Goal: Check status: Check status

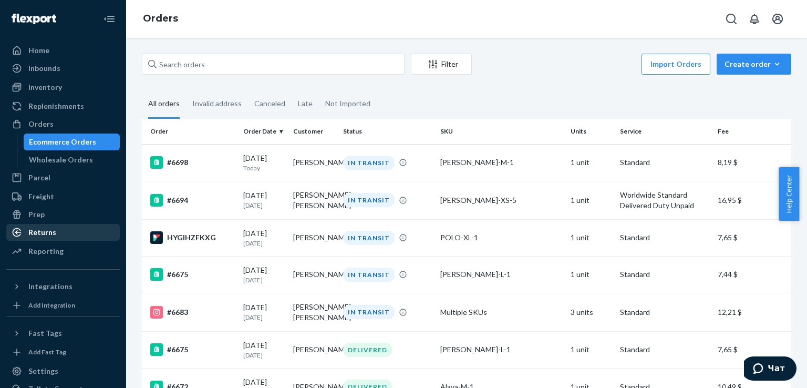
click at [67, 230] on div "Returns" at bounding box center [62, 232] width 111 height 15
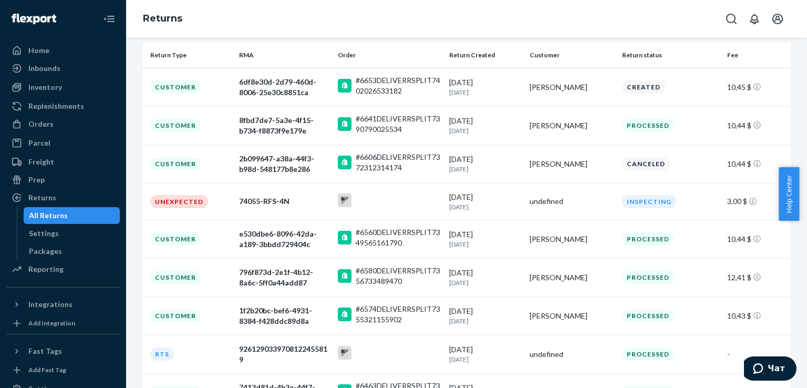
scroll to position [138, 0]
click at [310, 123] on div "8fbd7de7-5a3e-4f15-b734-f8873f9e179e" at bounding box center [284, 124] width 90 height 21
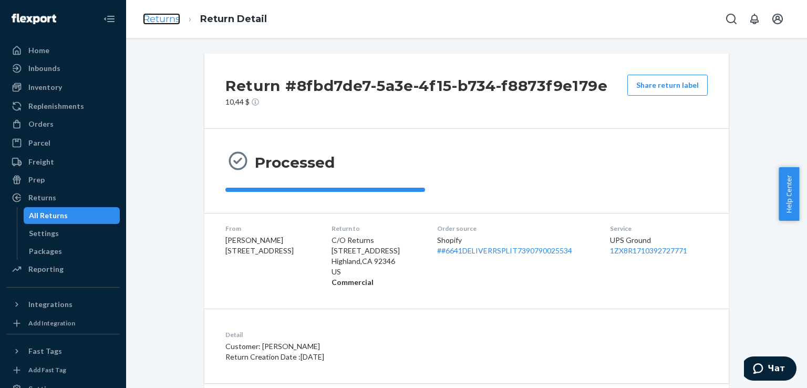
click at [171, 19] on link "Returns" at bounding box center [161, 19] width 37 height 12
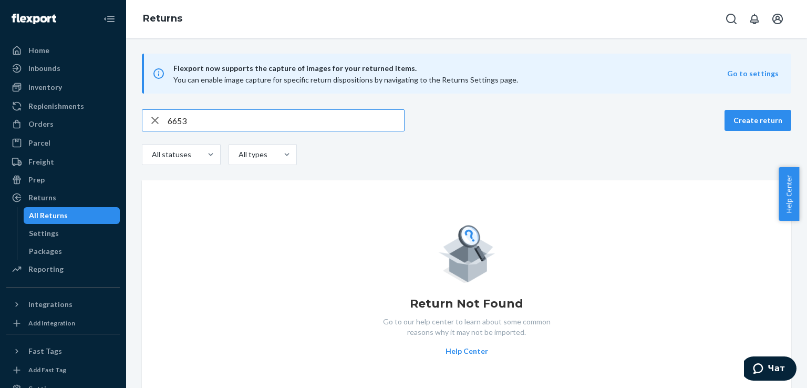
type input "6653"
